Goal: Navigation & Orientation: Find specific page/section

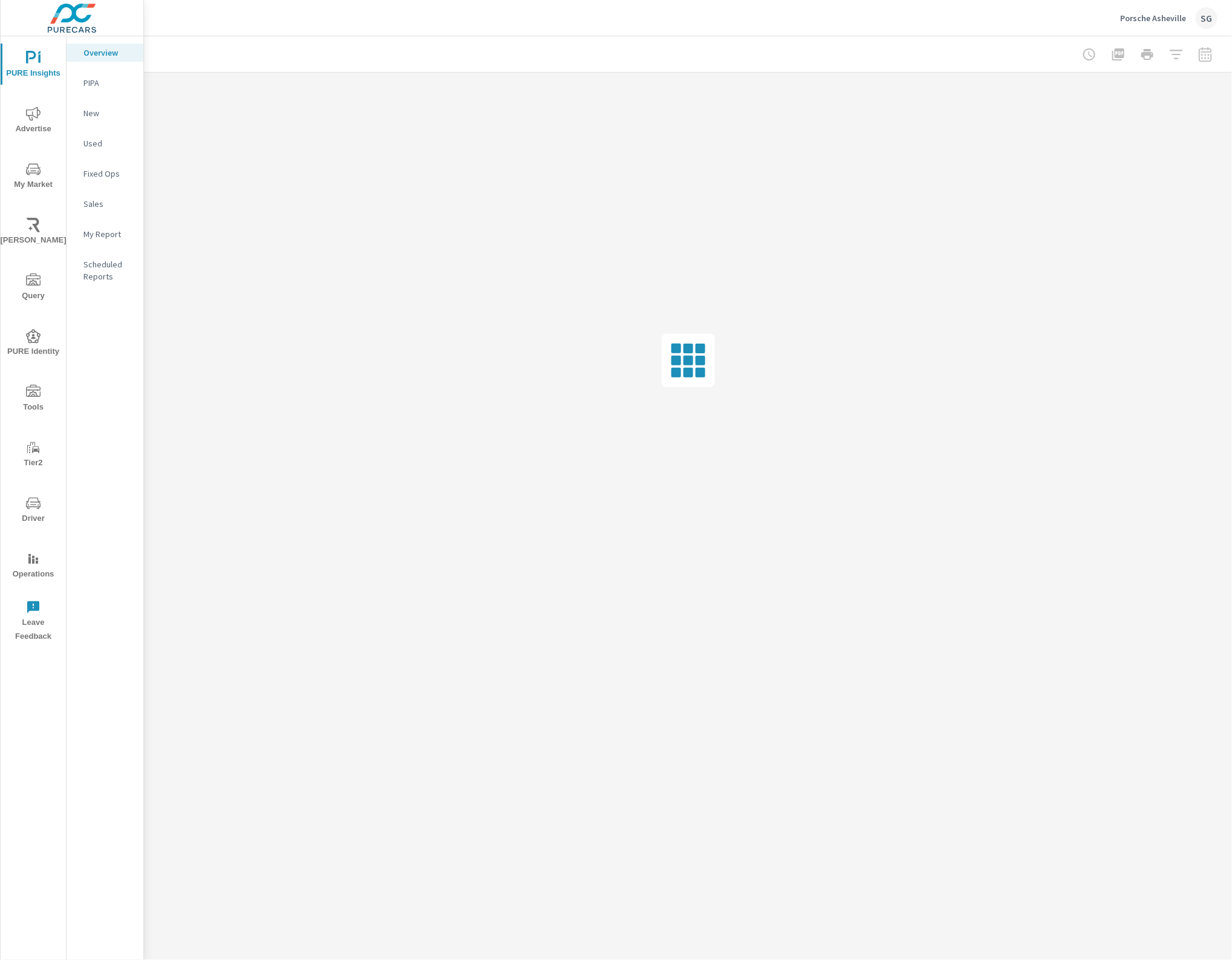
drag, startPoint x: 35, startPoint y: 511, endPoint x: 0, endPoint y: 415, distance: 102.2
click at [53, 309] on div "PURE Insights Advertise My Market [PERSON_NAME] Query PURE Identity Tools Tier2…" at bounding box center [33, 342] width 66 height 613
click at [39, 392] on icon "nav menu" at bounding box center [33, 392] width 15 height 15
click at [117, 187] on p "Feed Resolver" at bounding box center [108, 192] width 50 height 24
